Goal: Task Accomplishment & Management: Complete application form

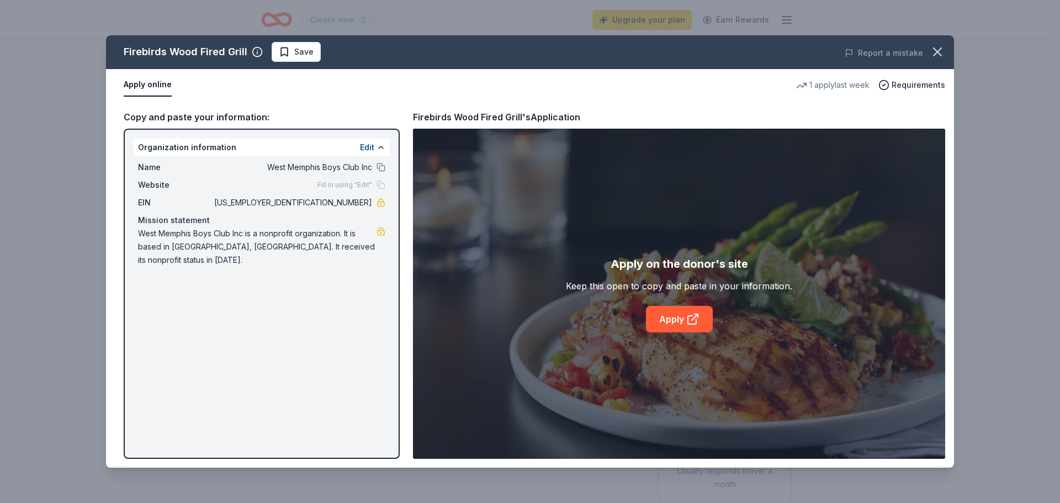
scroll to position [276, 0]
click at [677, 323] on div "Firebirds Wood Fired Grill Save Report a mistake Apply online 1 apply last week…" at bounding box center [530, 251] width 848 height 432
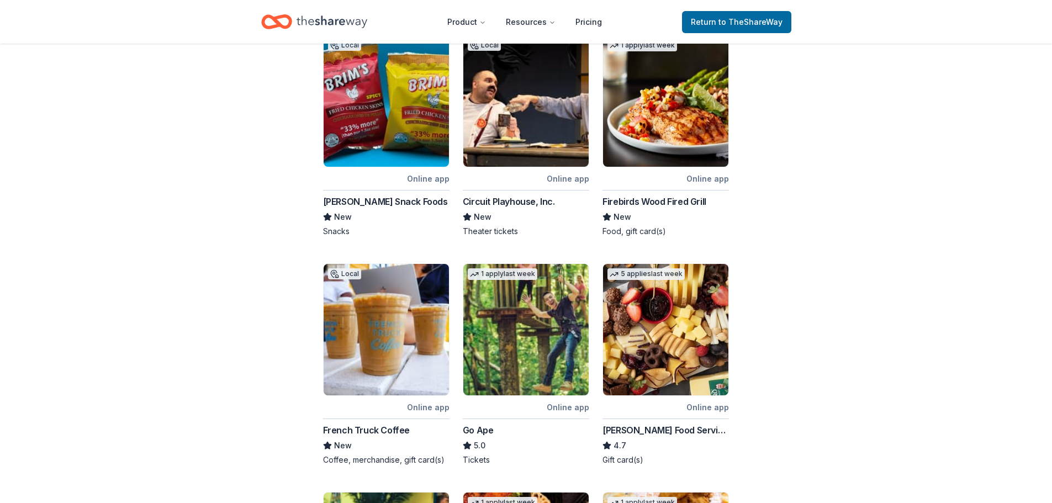
scroll to position [276, 0]
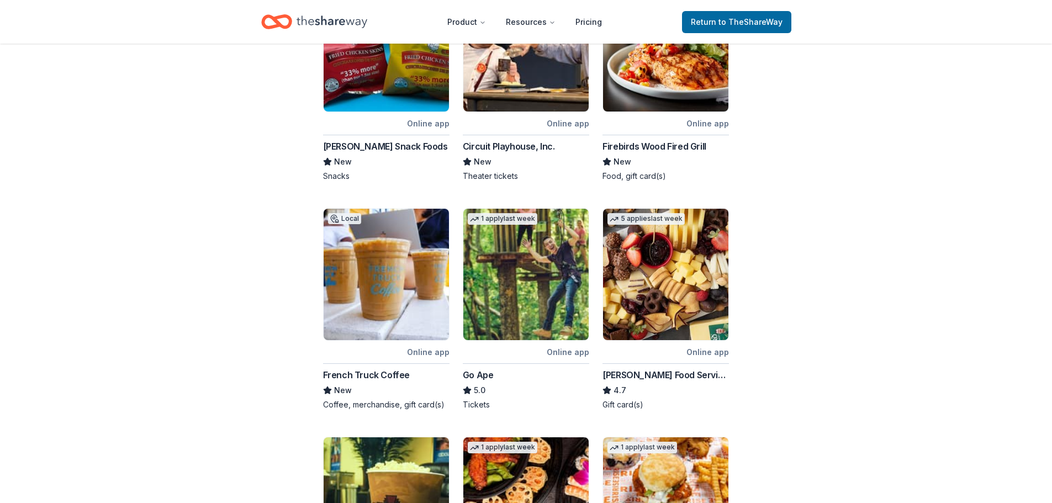
click at [661, 106] on img at bounding box center [665, 45] width 125 height 131
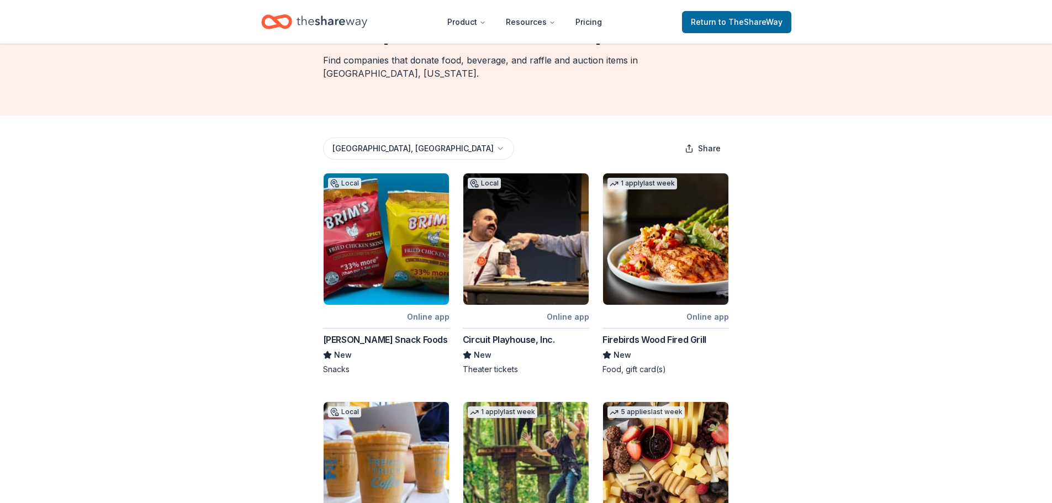
scroll to position [0, 0]
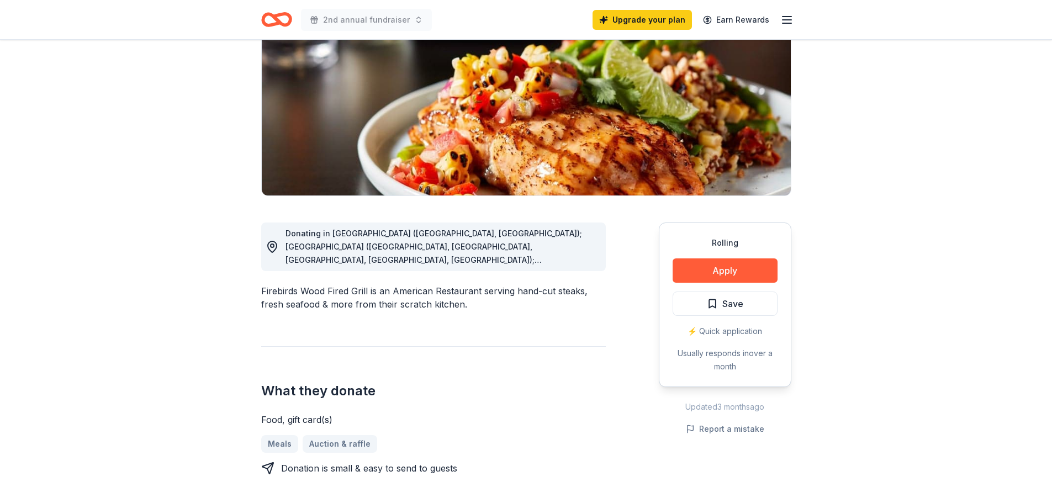
scroll to position [166, 0]
